Goal: Navigation & Orientation: Find specific page/section

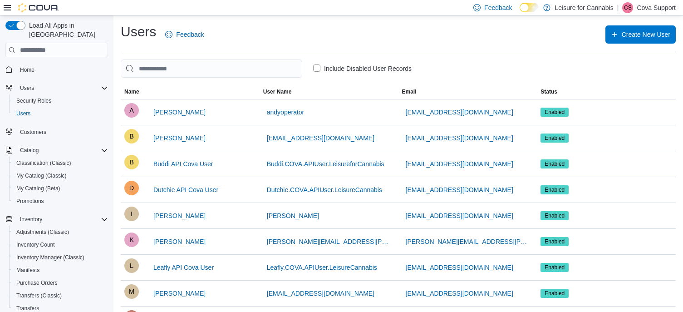
scroll to position [45, 0]
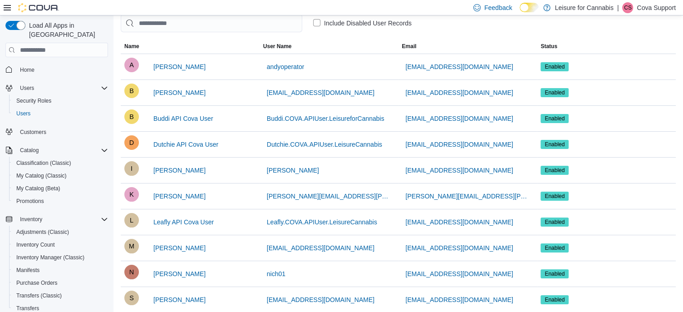
click at [655, 10] on p "Cova Support" at bounding box center [656, 7] width 39 height 11
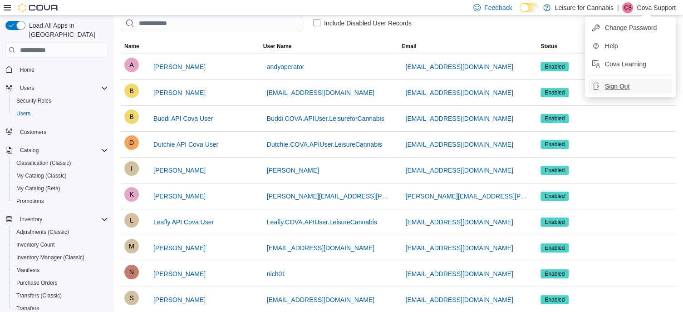
click at [617, 81] on button "Sign Out" at bounding box center [631, 86] width 84 height 15
